Goal: Task Accomplishment & Management: Use online tool/utility

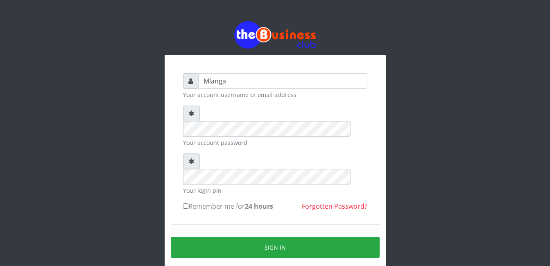
click at [153, 136] on div "Mlanga Your account username or email address Your account password Your login …" at bounding box center [275, 163] width 467 height 326
click at [263, 154] on div "Your login pin" at bounding box center [275, 173] width 184 height 41
click at [119, 210] on div "Mlanga Your account username or email address Your account password Your login …" at bounding box center [275, 163] width 467 height 326
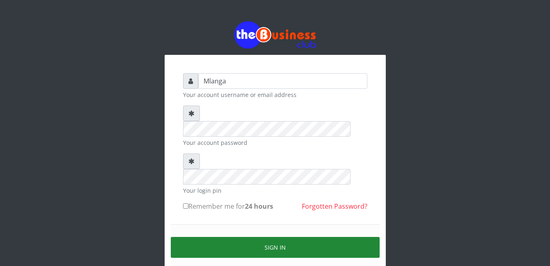
click at [316, 237] on button "Sign in" at bounding box center [275, 247] width 209 height 21
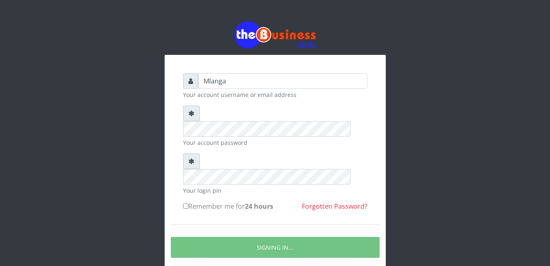
click at [101, 217] on div "Mlanga Your account username or email address Your account password Your login …" at bounding box center [275, 163] width 467 height 326
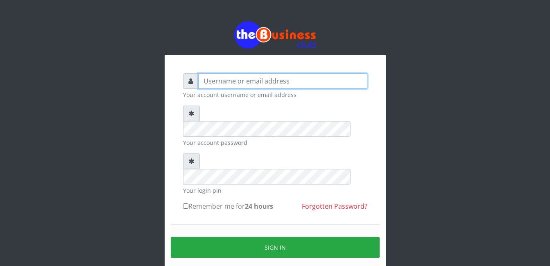
type input "Mlanga"
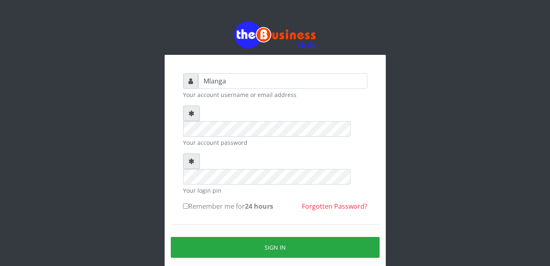
click at [125, 174] on div "Mlanga Your account username or email address Your account password Your login …" at bounding box center [275, 163] width 467 height 326
click at [119, 219] on div "Mlanga Your account username or email address Your account password Your login …" at bounding box center [275, 163] width 467 height 326
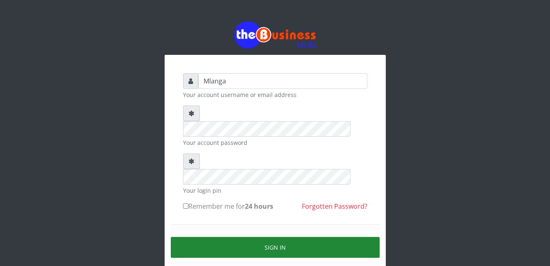
click at [290, 237] on button "Sign in" at bounding box center [275, 247] width 209 height 21
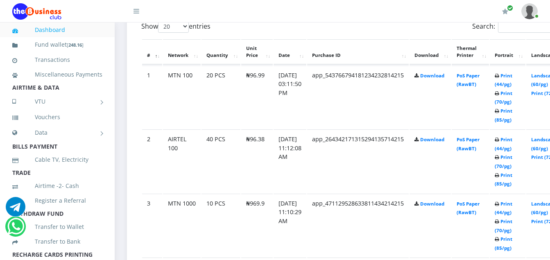
scroll to position [458, 0]
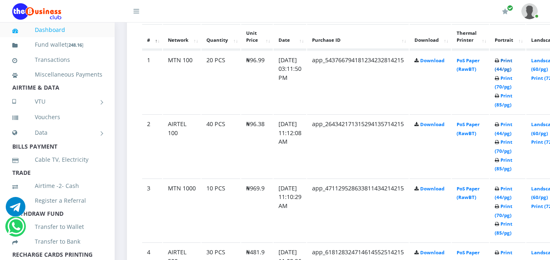
click at [512, 60] on link "Print (44/pg)" at bounding box center [503, 64] width 18 height 15
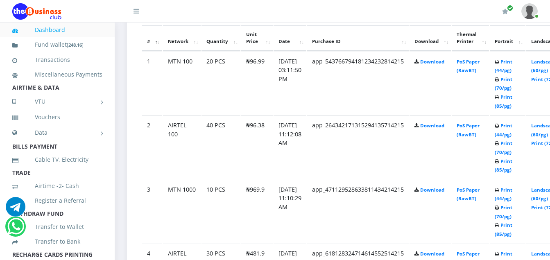
scroll to position [458, 0]
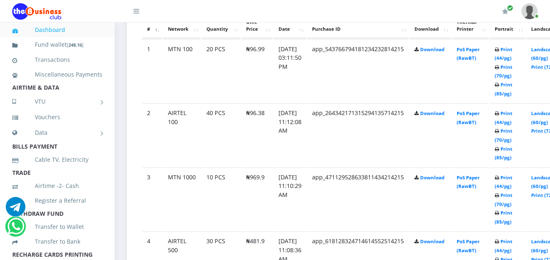
scroll to position [458, 0]
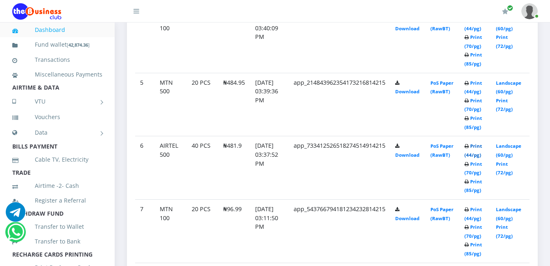
click at [481, 146] on link "Print (44/pg)" at bounding box center [473, 150] width 18 height 15
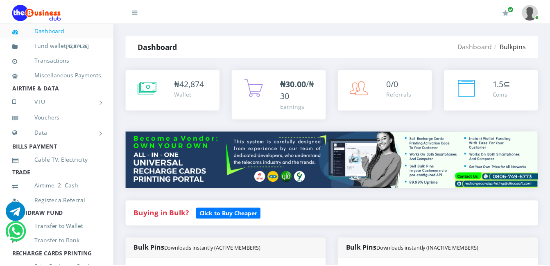
scroll to position [706, 0]
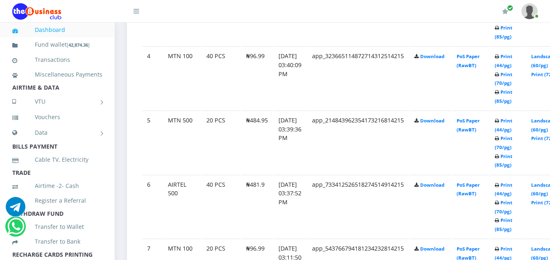
scroll to position [638, 0]
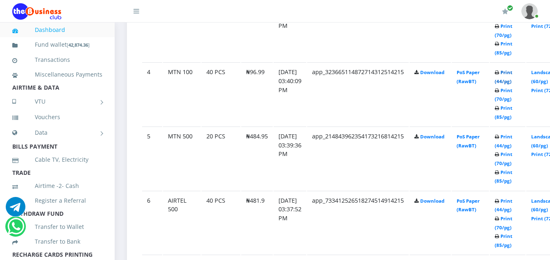
click at [512, 71] on link "Print (44/pg)" at bounding box center [503, 76] width 18 height 15
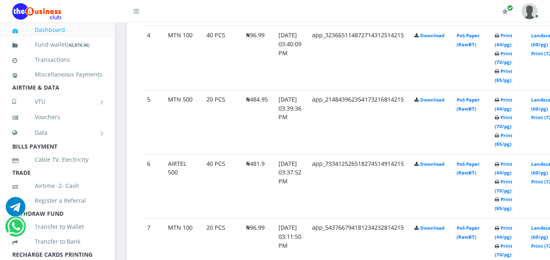
scroll to position [688, 0]
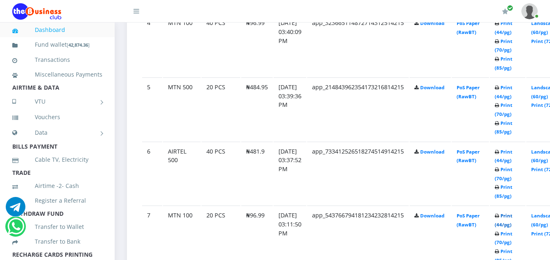
click at [512, 217] on link "Print (44/pg)" at bounding box center [503, 219] width 18 height 15
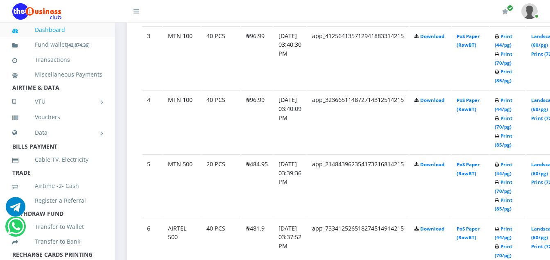
scroll to position [606, 0]
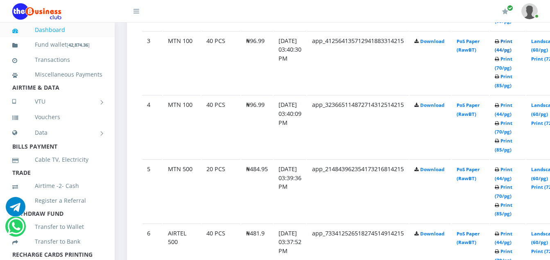
click at [512, 43] on link "Print (44/pg)" at bounding box center [503, 45] width 18 height 15
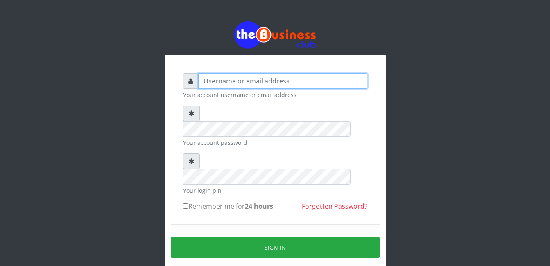
type input "Mlanga"
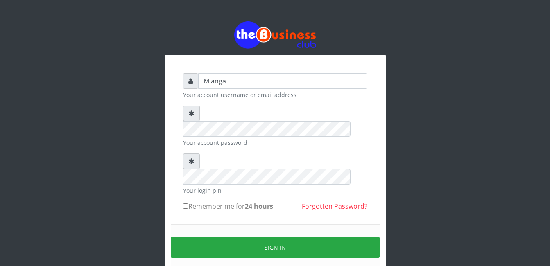
click at [106, 169] on div "Mlanga Your account username or email address Your account password Your login …" at bounding box center [275, 163] width 467 height 326
click at [76, 150] on div "Mlanga Your account username or email address Your account password Your login …" at bounding box center [275, 163] width 467 height 326
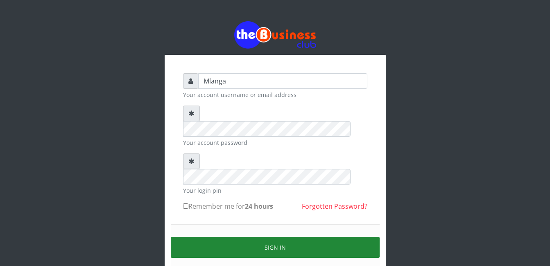
click at [305, 237] on button "Sign in" at bounding box center [275, 247] width 209 height 21
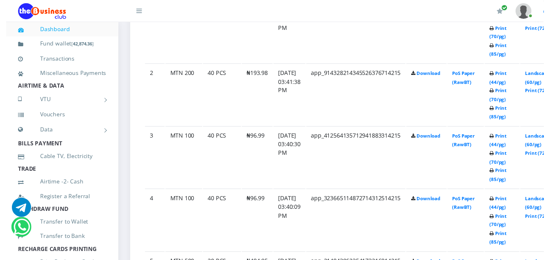
scroll to position [555, 0]
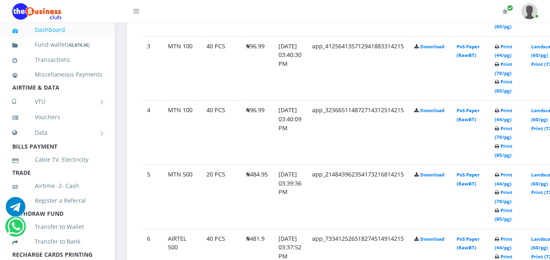
scroll to position [588, 0]
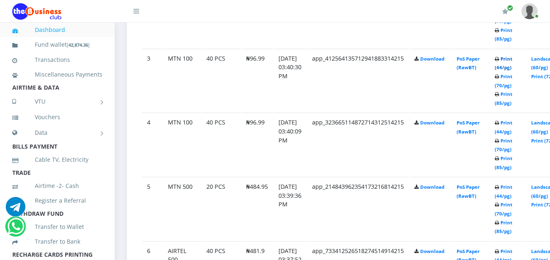
click at [512, 59] on link "Print (44/pg)" at bounding box center [503, 63] width 18 height 15
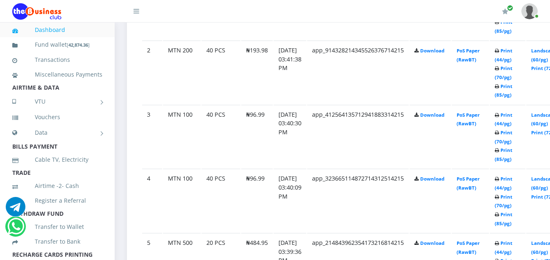
scroll to position [517, 0]
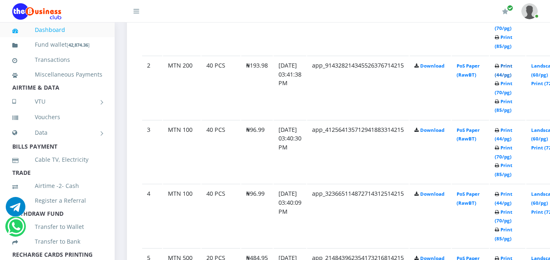
click at [512, 67] on link "Print (44/pg)" at bounding box center [503, 70] width 18 height 15
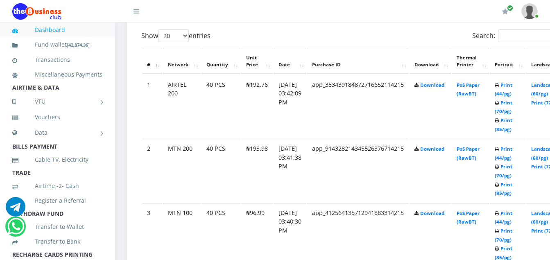
scroll to position [432, 0]
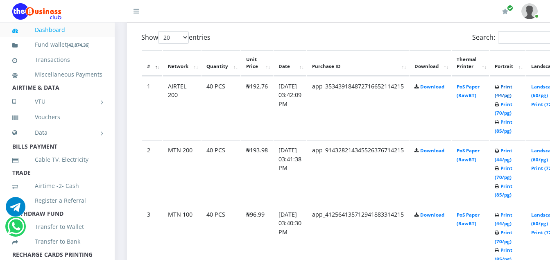
click at [512, 87] on link "Print (44/pg)" at bounding box center [503, 90] width 18 height 15
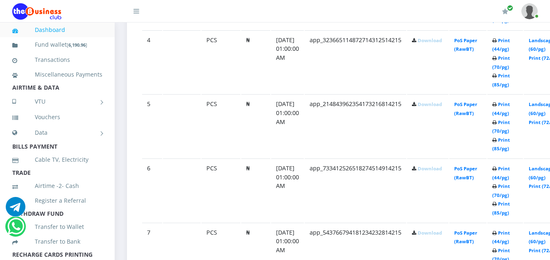
scroll to position [676, 0]
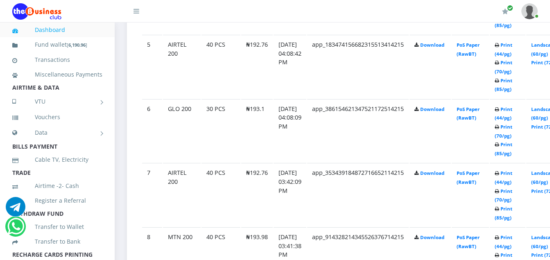
scroll to position [725, 0]
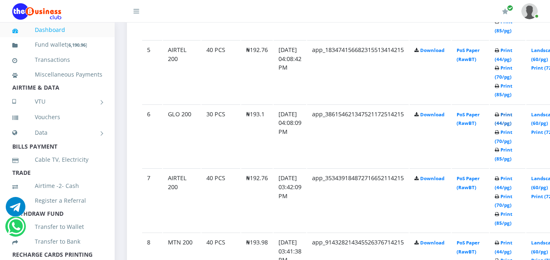
click at [512, 114] on link "Print (44/pg)" at bounding box center [503, 118] width 18 height 15
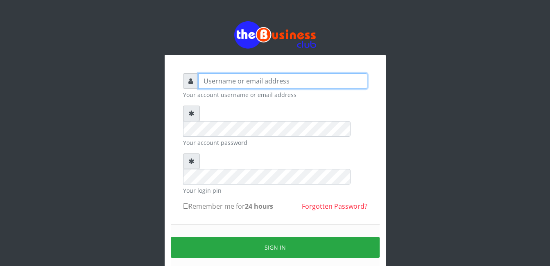
type input "Mlanga"
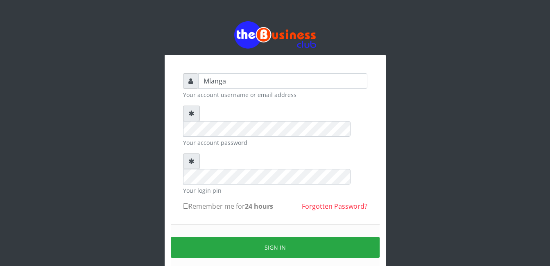
click at [73, 132] on div "Mlanga Your account username or email address Your account password Your login …" at bounding box center [275, 163] width 467 height 326
click at [85, 158] on div "Mlanga Your account username or email address Your account password Your login …" at bounding box center [275, 163] width 467 height 326
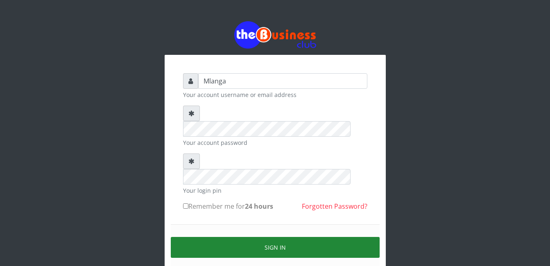
click at [297, 237] on button "Sign in" at bounding box center [275, 247] width 209 height 21
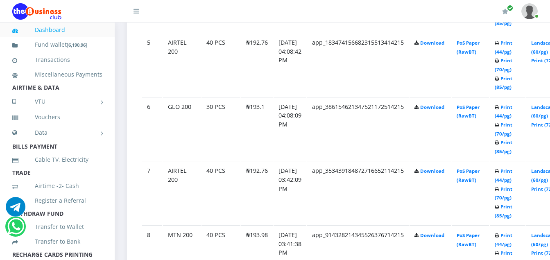
scroll to position [737, 0]
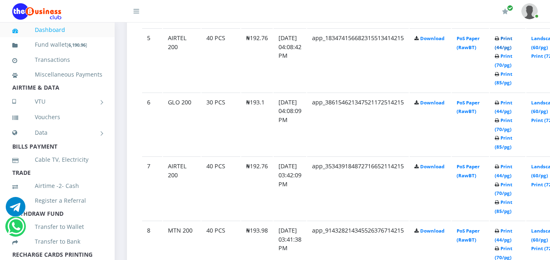
click at [512, 39] on link "Print (44/pg)" at bounding box center [503, 42] width 18 height 15
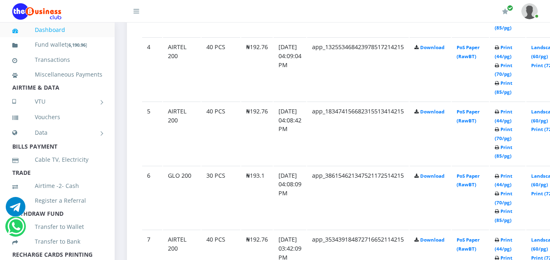
scroll to position [655, 0]
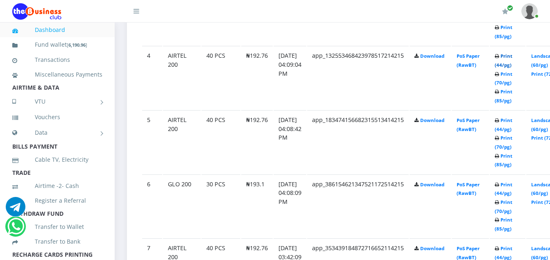
click at [512, 56] on link "Print (44/pg)" at bounding box center [503, 60] width 18 height 15
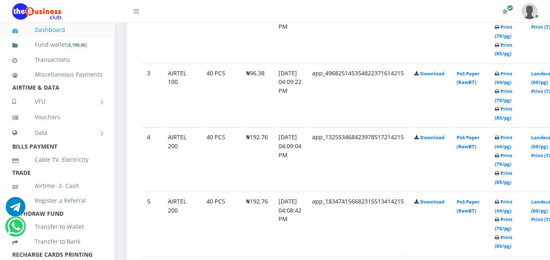
scroll to position [573, 0]
click at [512, 77] on link "Print (44/pg)" at bounding box center [503, 78] width 18 height 15
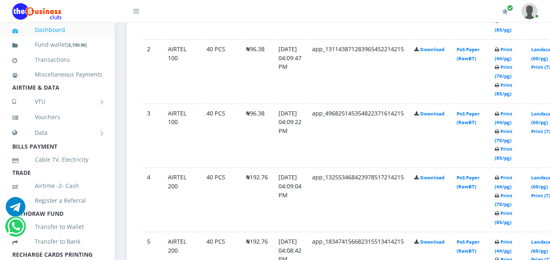
scroll to position [524, 0]
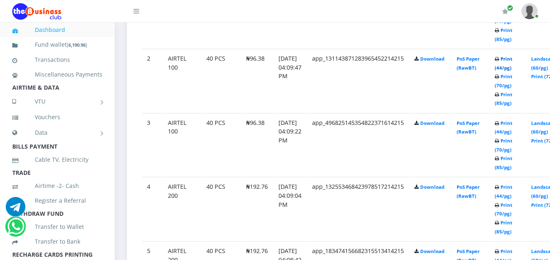
click at [512, 59] on link "Print (44/pg)" at bounding box center [503, 63] width 18 height 15
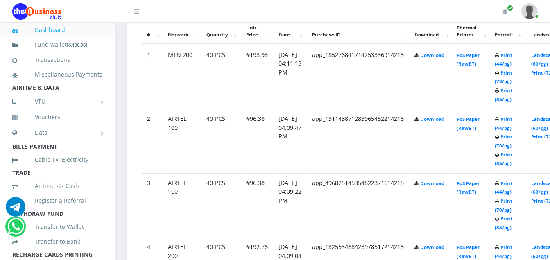
scroll to position [458, 0]
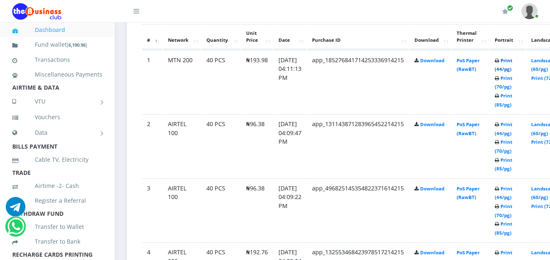
click at [512, 61] on link "Print (44/pg)" at bounding box center [503, 64] width 18 height 15
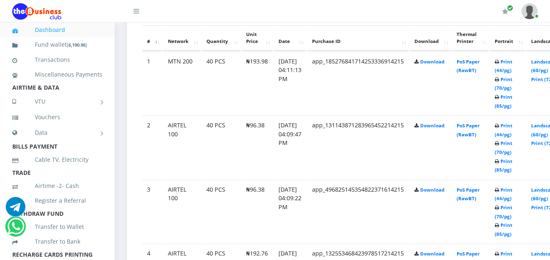
scroll to position [458, 0]
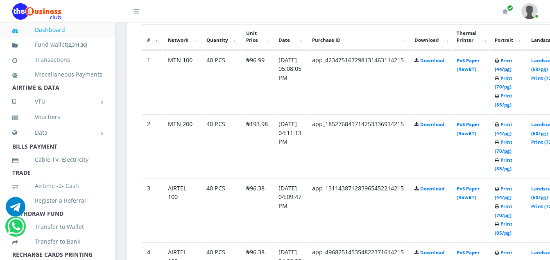
click at [512, 62] on link "Print (44/pg)" at bounding box center [503, 64] width 18 height 15
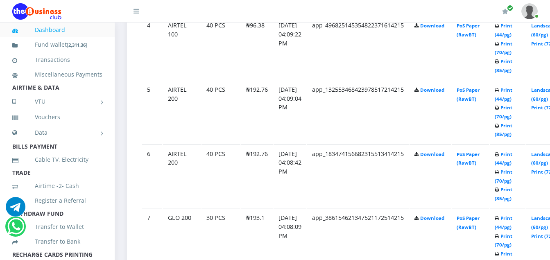
scroll to position [688, 0]
